Goal: Information Seeking & Learning: Learn about a topic

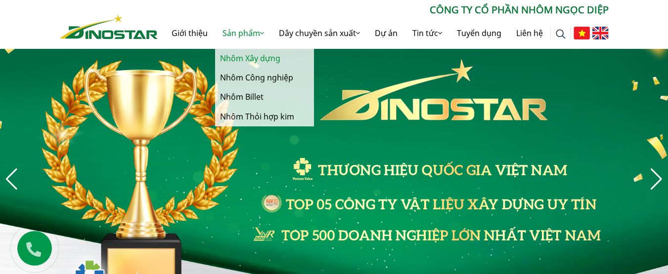
click at [265, 52] on link "Nhôm Xây dựng" at bounding box center [264, 58] width 99 height 19
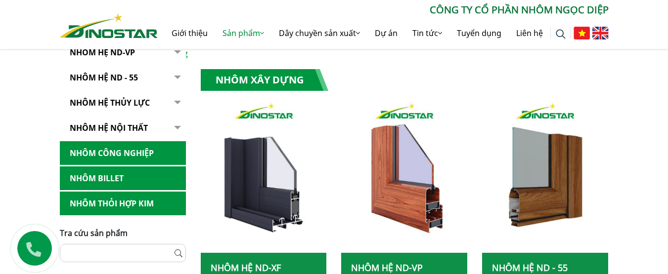
scroll to position [297, 0]
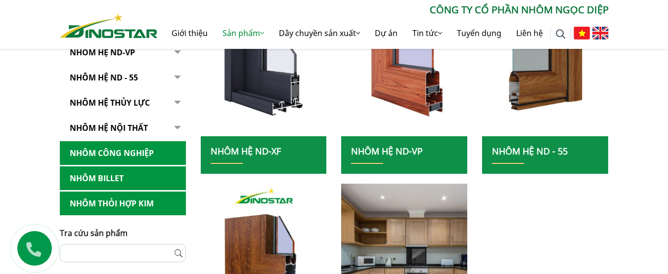
click at [139, 146] on link "Nhôm Công nghiệp" at bounding box center [123, 153] width 126 height 24
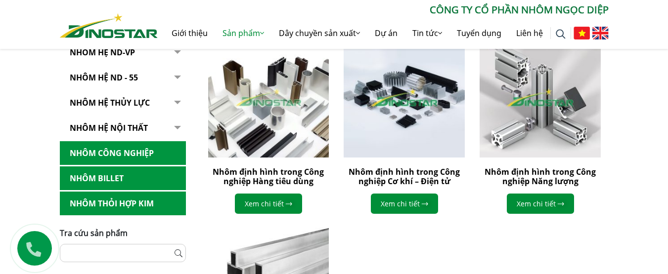
scroll to position [297, 0]
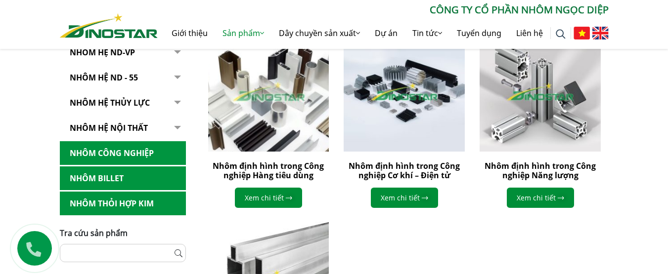
click at [265, 130] on img at bounding box center [268, 91] width 133 height 133
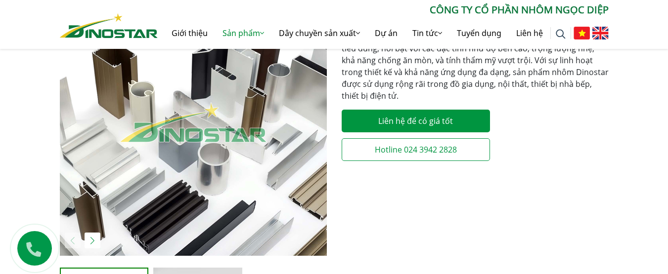
scroll to position [445, 0]
